Goal: Task Accomplishment & Management: Use online tool/utility

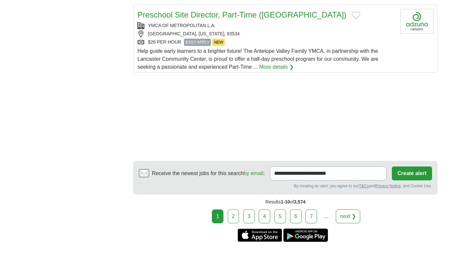
scroll to position [827, 0]
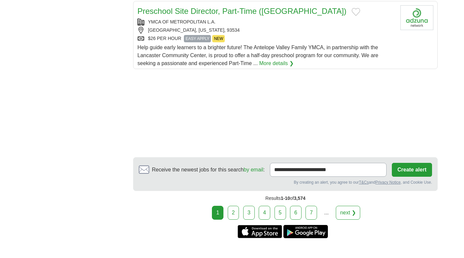
click at [235, 206] on link "2" at bounding box center [234, 212] width 12 height 14
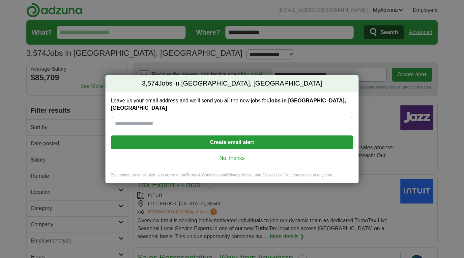
click at [242, 154] on link "No, thanks" at bounding box center [232, 157] width 232 height 7
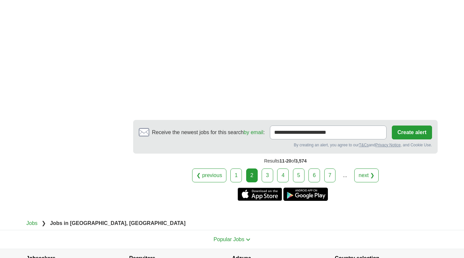
scroll to position [1134, 0]
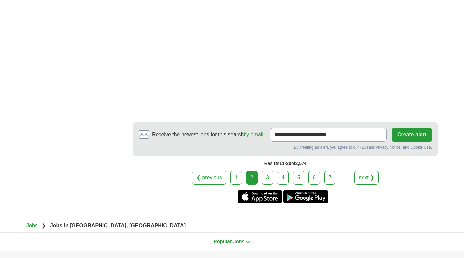
click at [268, 178] on link "3" at bounding box center [268, 178] width 12 height 14
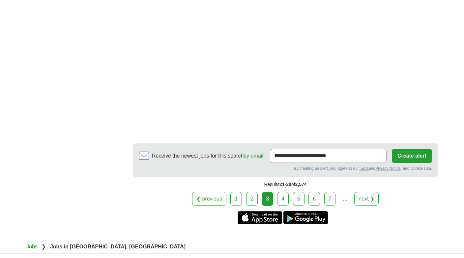
scroll to position [1089, 0]
click at [284, 203] on link "4" at bounding box center [283, 198] width 12 height 14
